Goal: Task Accomplishment & Management: Use online tool/utility

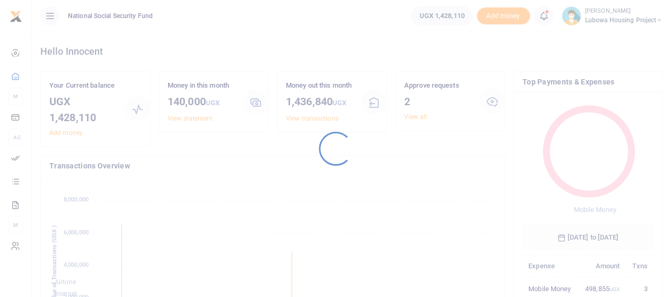
scroll to position [141, 123]
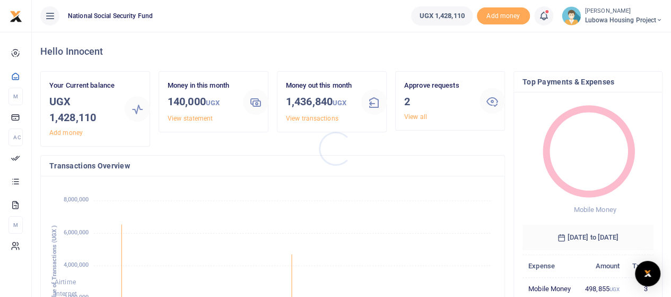
click at [418, 117] on div at bounding box center [335, 148] width 671 height 297
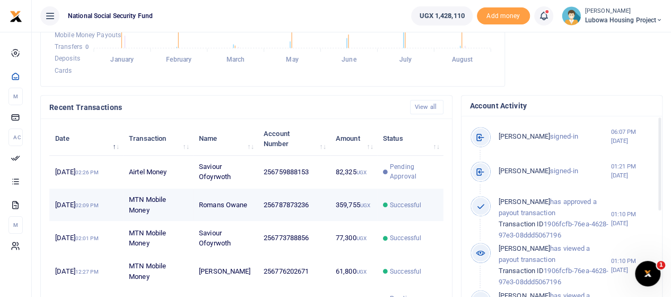
scroll to position [265, 0]
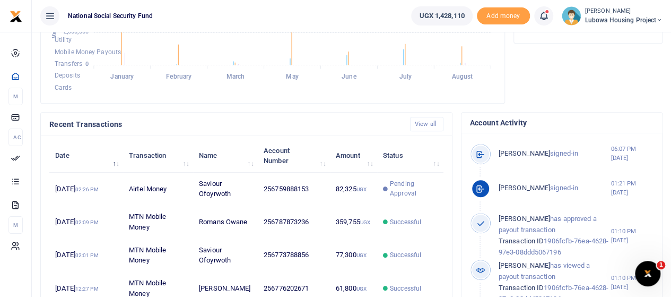
click at [479, 186] on icon at bounding box center [480, 188] width 19 height 19
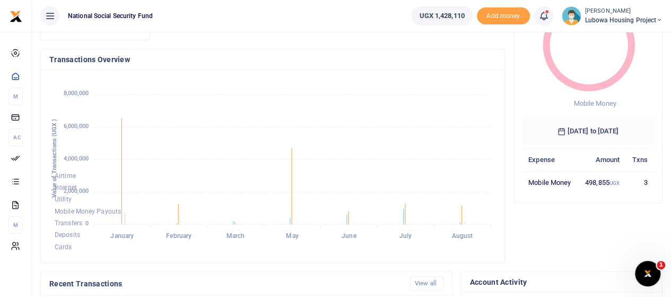
scroll to position [0, 0]
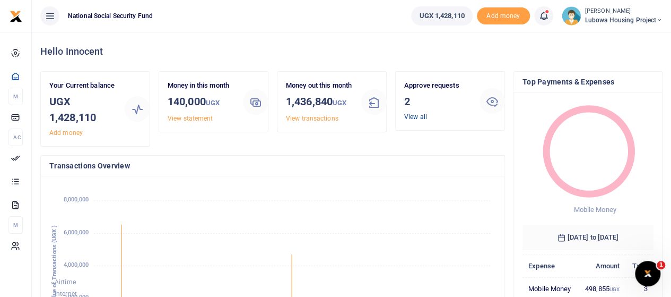
click at [417, 118] on link "View all" at bounding box center [415, 116] width 23 height 7
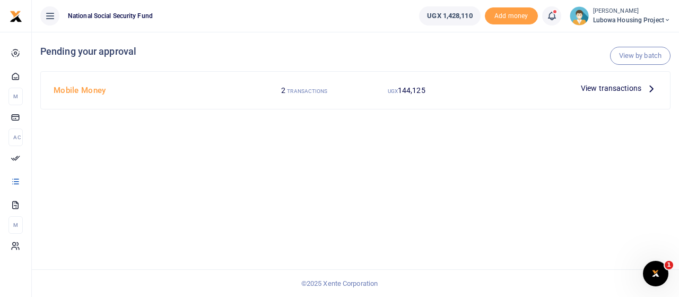
click at [652, 88] on icon at bounding box center [652, 88] width 12 height 12
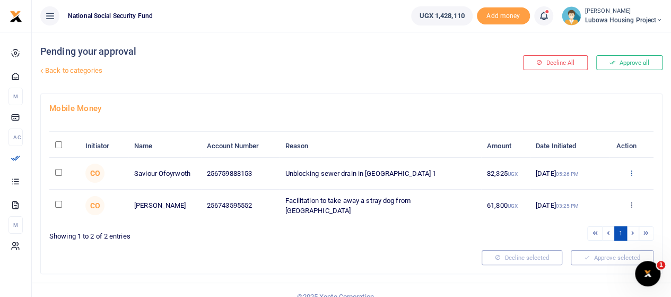
click at [633, 170] on icon at bounding box center [631, 172] width 7 height 7
click at [583, 235] on link "Details" at bounding box center [592, 237] width 84 height 15
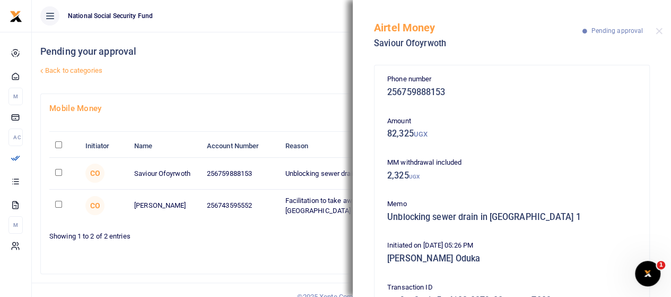
click at [317, 252] on div at bounding box center [261, 257] width 433 height 15
click at [661, 33] on button "Close" at bounding box center [659, 31] width 7 height 7
